Goal: Information Seeking & Learning: Learn about a topic

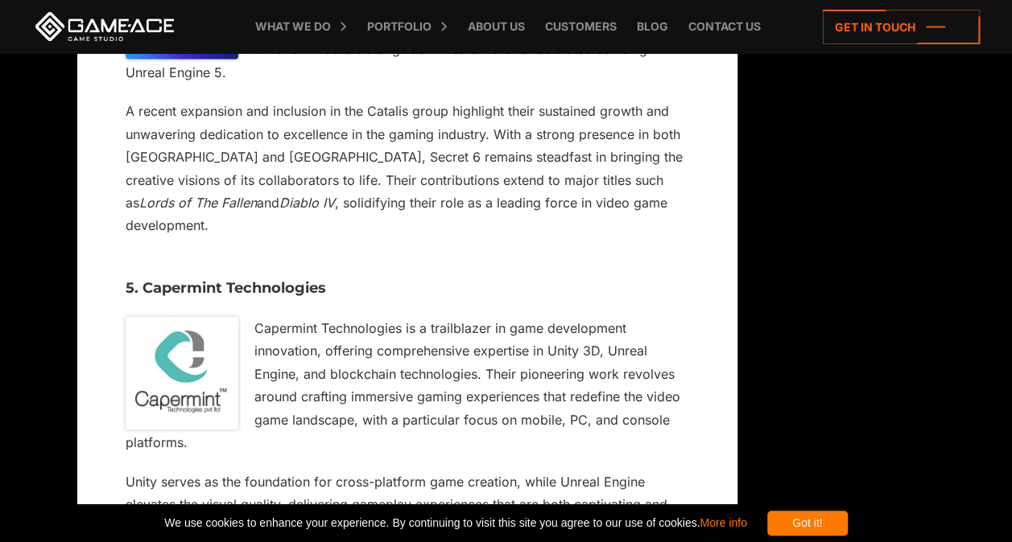
scroll to position [8793, 0]
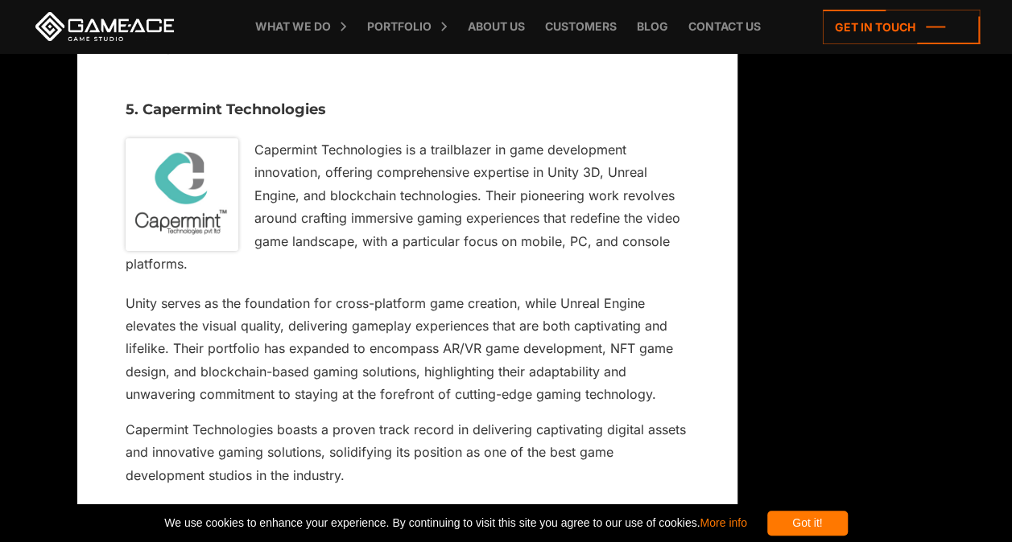
drag, startPoint x: 256, startPoint y: 175, endPoint x: 658, endPoint y: 172, distance: 402.4
drag, startPoint x: 658, startPoint y: 172, endPoint x: 537, endPoint y: 177, distance: 121.6
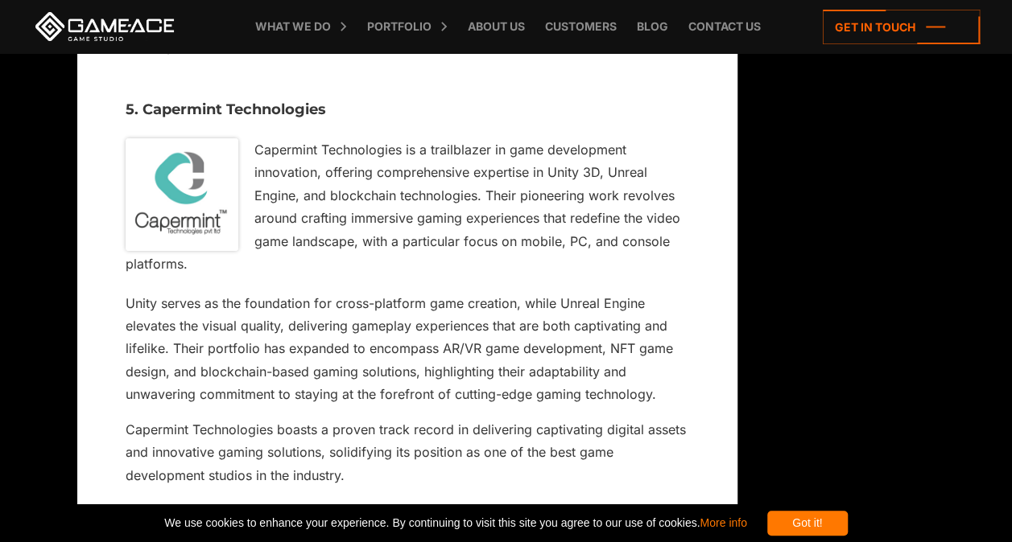
drag, startPoint x: 341, startPoint y: 221, endPoint x: 473, endPoint y: 216, distance: 132.0
drag, startPoint x: 473, startPoint y: 216, endPoint x: 381, endPoint y: 221, distance: 91.8
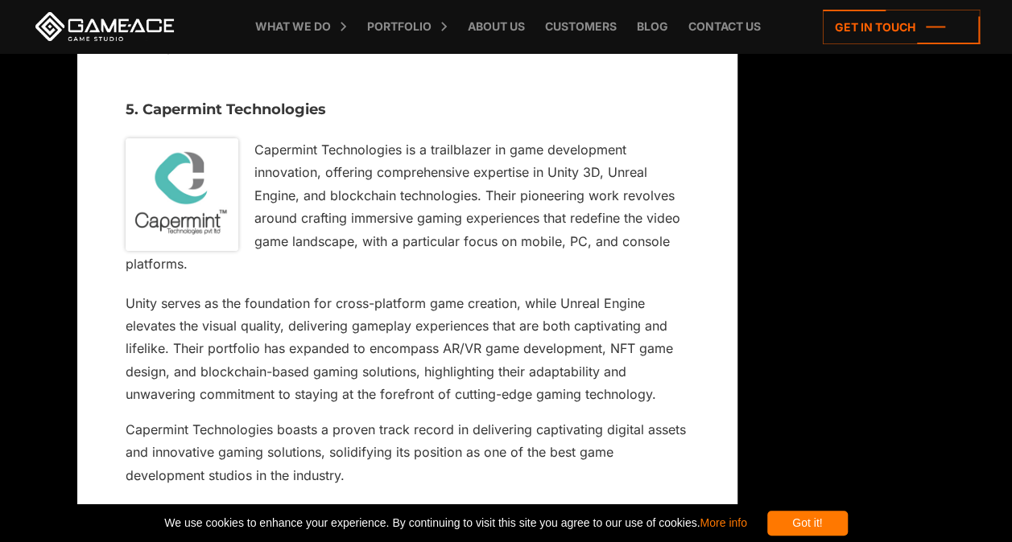
drag, startPoint x: 153, startPoint y: 132, endPoint x: 357, endPoint y: 134, distance: 204.4
drag, startPoint x: 357, startPoint y: 134, endPoint x: 245, endPoint y: 138, distance: 112.8
copy h3 "Moonmana Games"
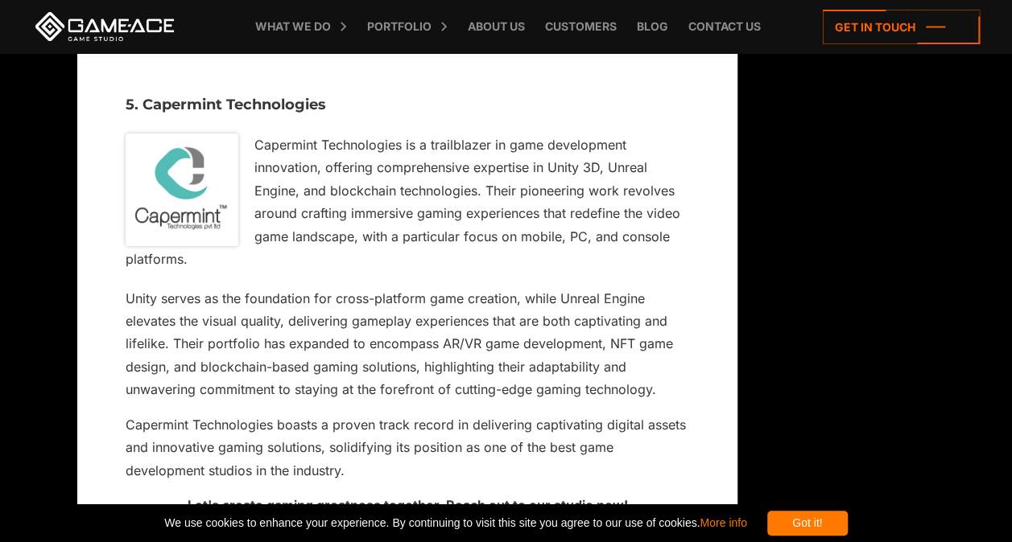
scroll to position [8874, 0]
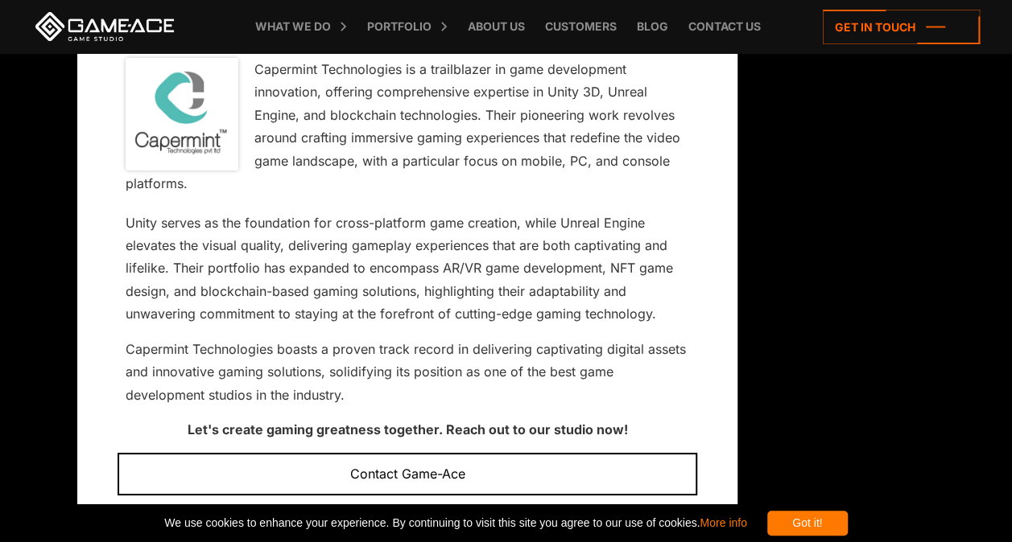
drag, startPoint x: 496, startPoint y: 241, endPoint x: 686, endPoint y: 230, distance: 190.3
drag, startPoint x: 238, startPoint y: 259, endPoint x: 695, endPoint y: 274, distance: 456.5
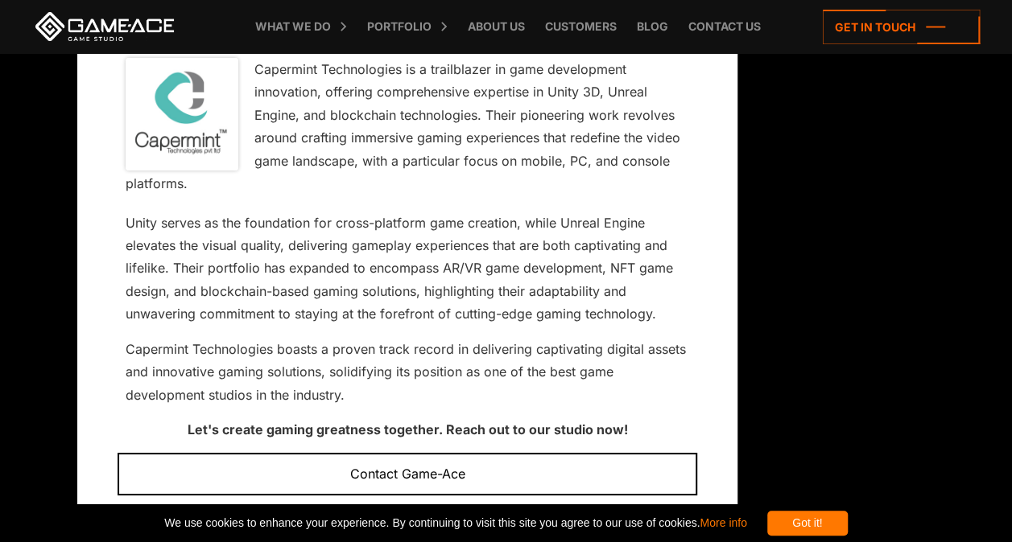
drag, startPoint x: 174, startPoint y: 300, endPoint x: 727, endPoint y: 302, distance: 552.9
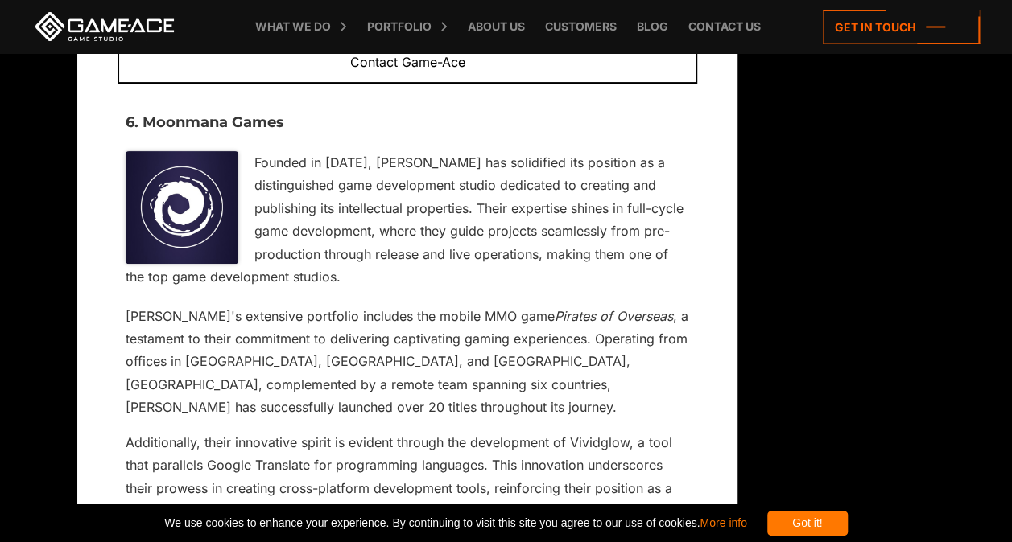
scroll to position [9249, 0]
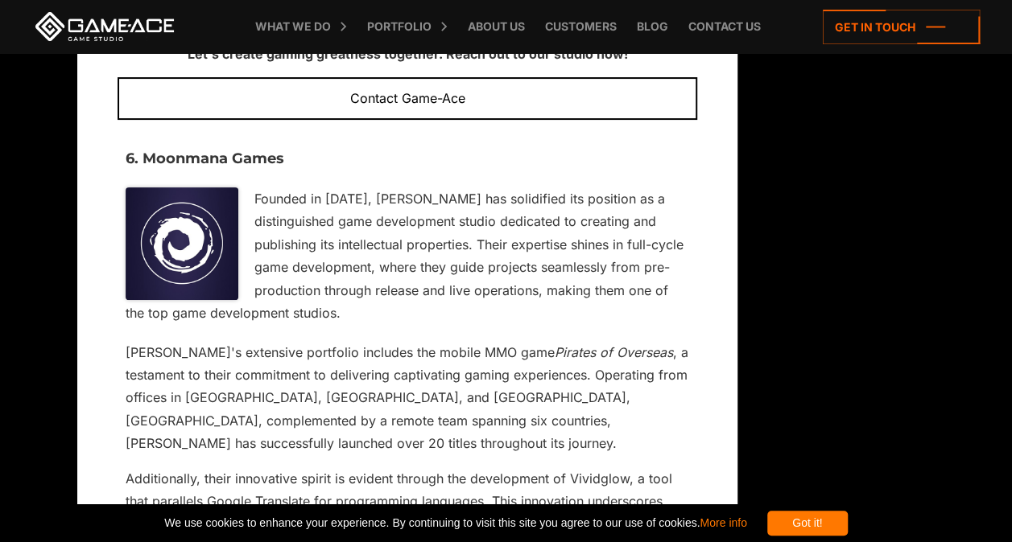
drag, startPoint x: 270, startPoint y: 170, endPoint x: 660, endPoint y: 156, distance: 390.6
drag, startPoint x: 359, startPoint y: 191, endPoint x: 675, endPoint y: 239, distance: 319.9
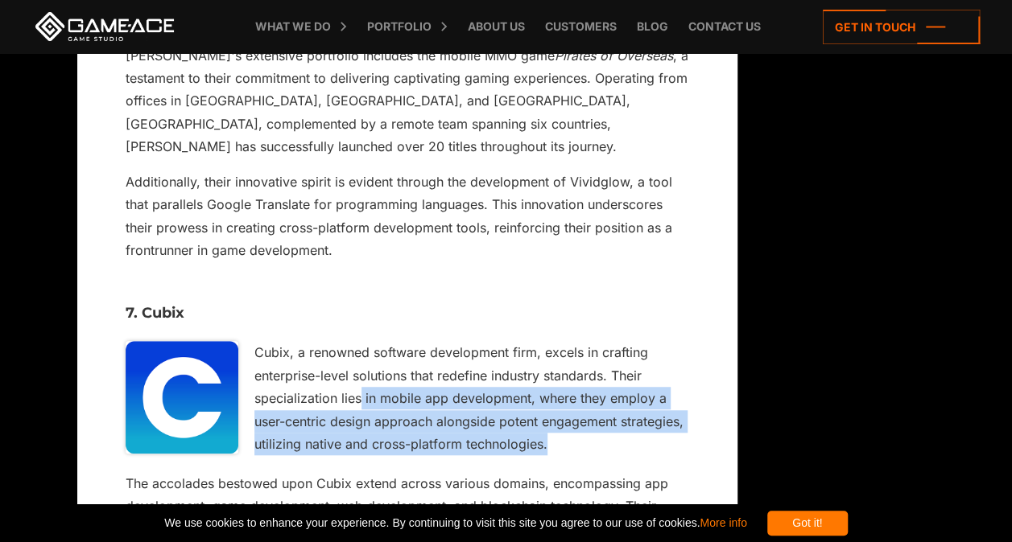
scroll to position [9571, 0]
